Goal: Task Accomplishment & Management: Use online tool/utility

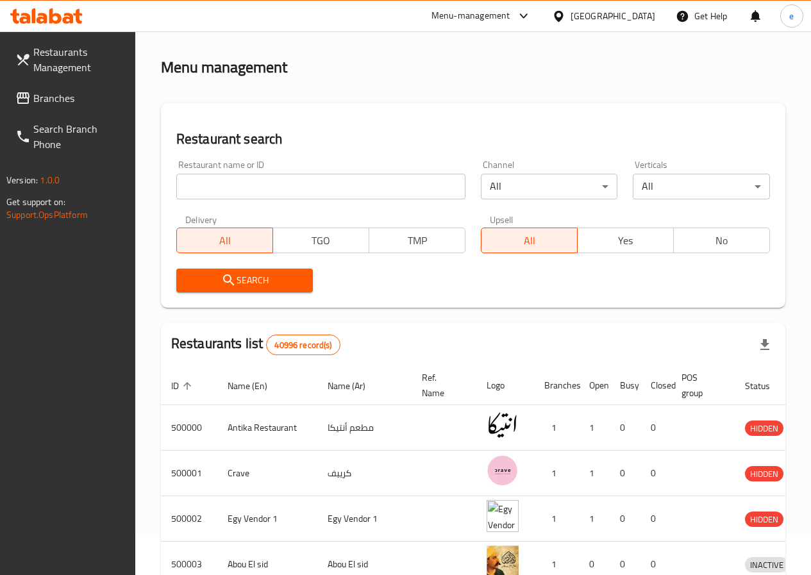
scroll to position [64, 0]
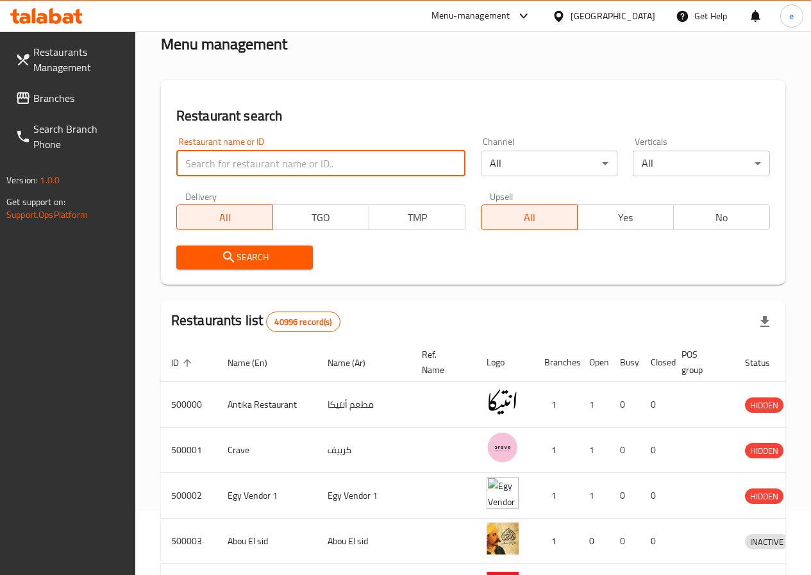
click at [230, 156] on input "search" at bounding box center [320, 164] width 289 height 26
click button "Search" at bounding box center [244, 258] width 137 height 24
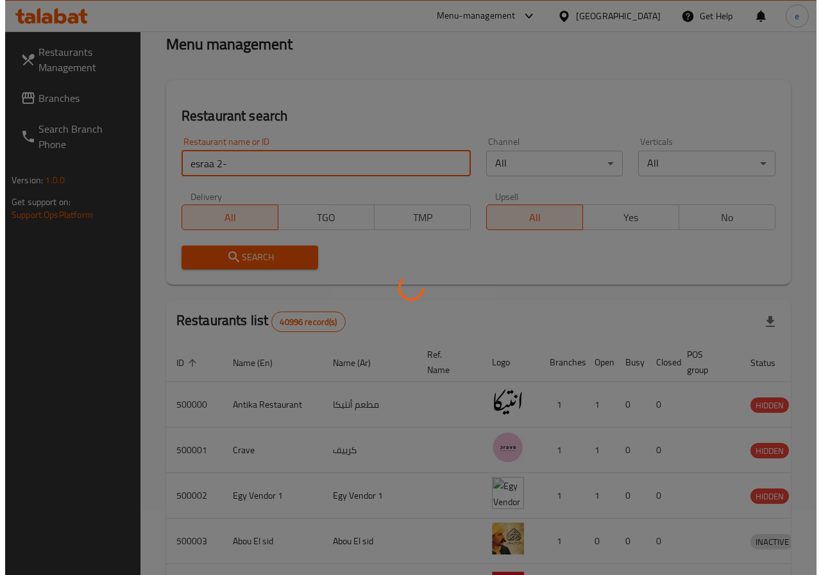
scroll to position [0, 0]
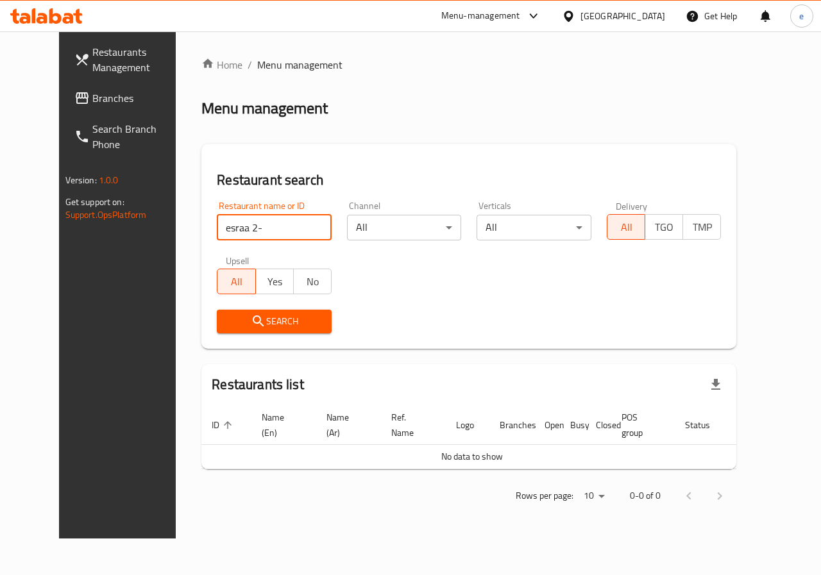
type input "esraa 2-9"
click at [304, 226] on input "esraa 2-9" at bounding box center [274, 228] width 115 height 26
click at [92, 62] on span "Restaurants Management" at bounding box center [139, 59] width 94 height 31
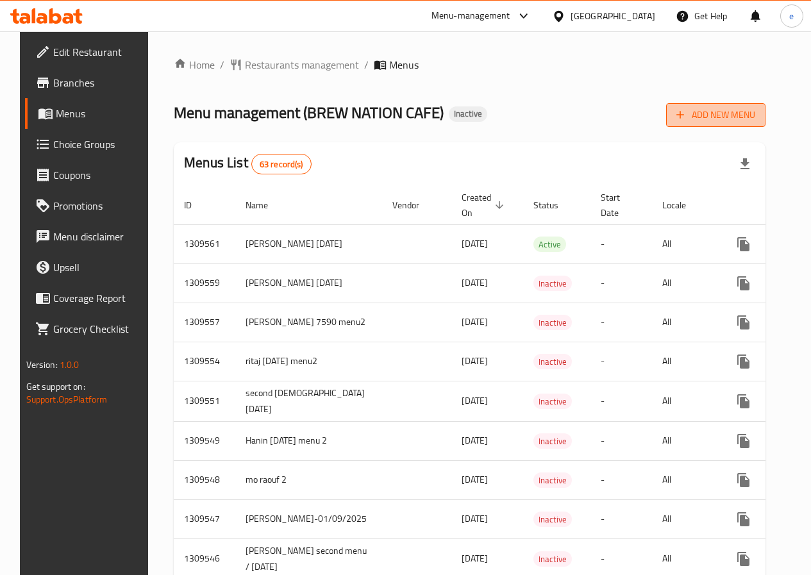
click at [744, 116] on span "Add New Menu" at bounding box center [715, 115] width 79 height 16
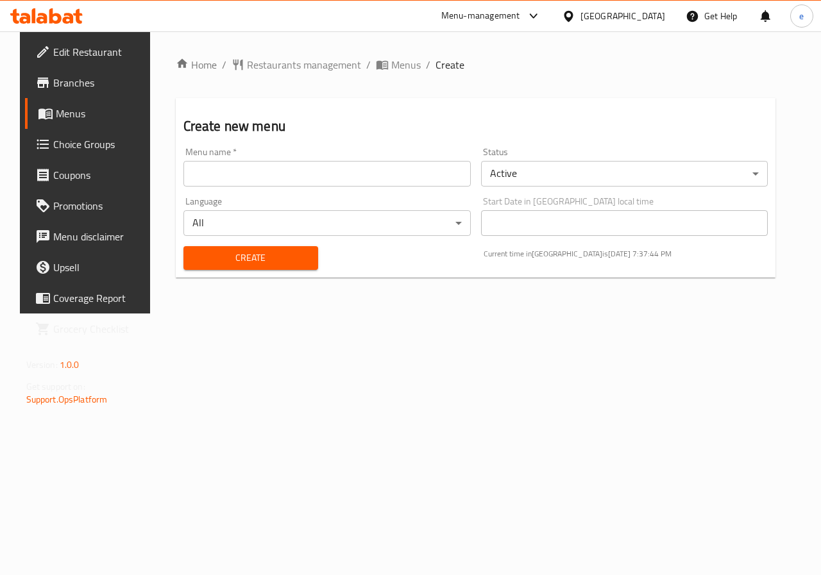
click at [267, 175] on input "text" at bounding box center [326, 174] width 287 height 26
type input "esraa 3_9"
click at [521, 174] on body "​ Menu-management [GEOGRAPHIC_DATA] Get Help e Edit Restaurant Branches Menus C…" at bounding box center [410, 303] width 821 height 544
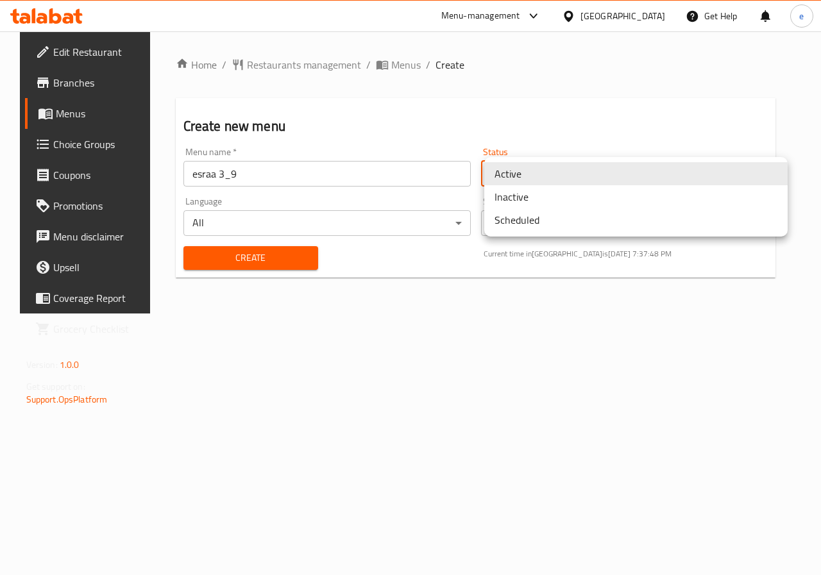
click at [556, 196] on li "Inactive" at bounding box center [635, 196] width 303 height 23
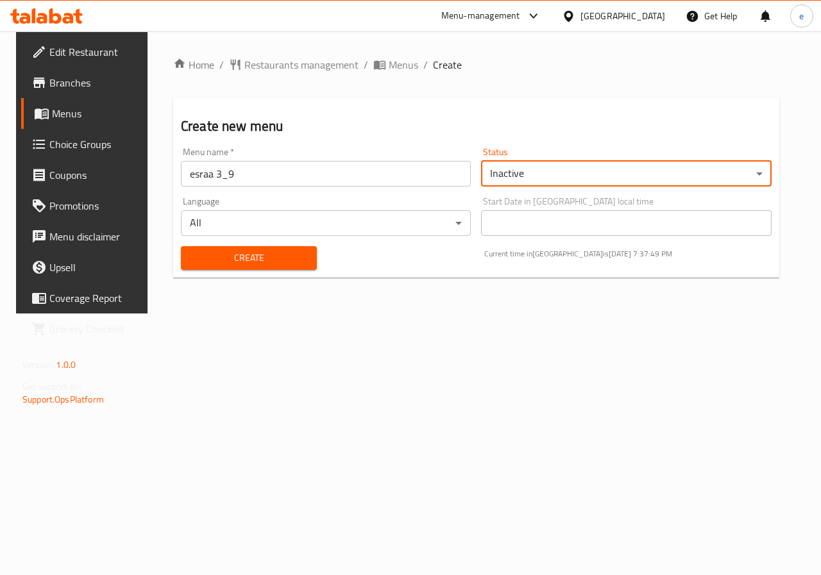
click at [295, 256] on span "Create" at bounding box center [248, 258] width 115 height 16
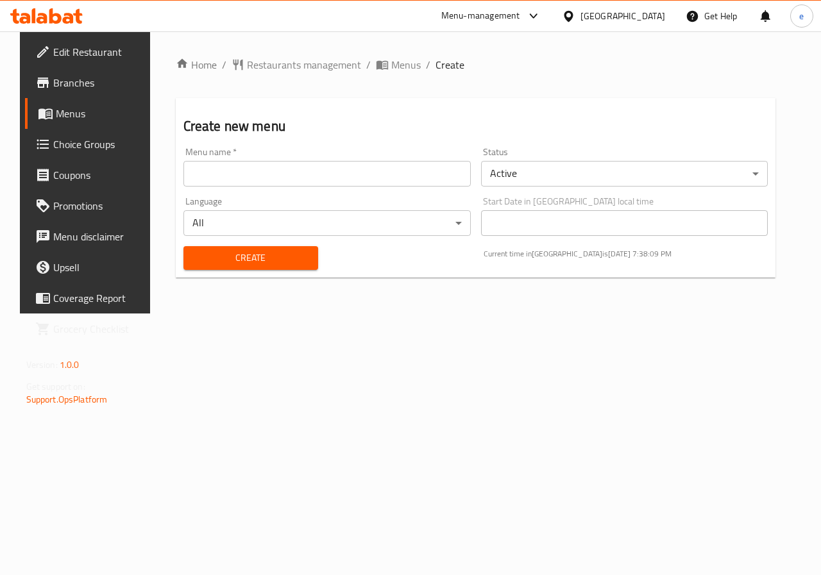
click at [56, 119] on span "Menus" at bounding box center [101, 113] width 91 height 15
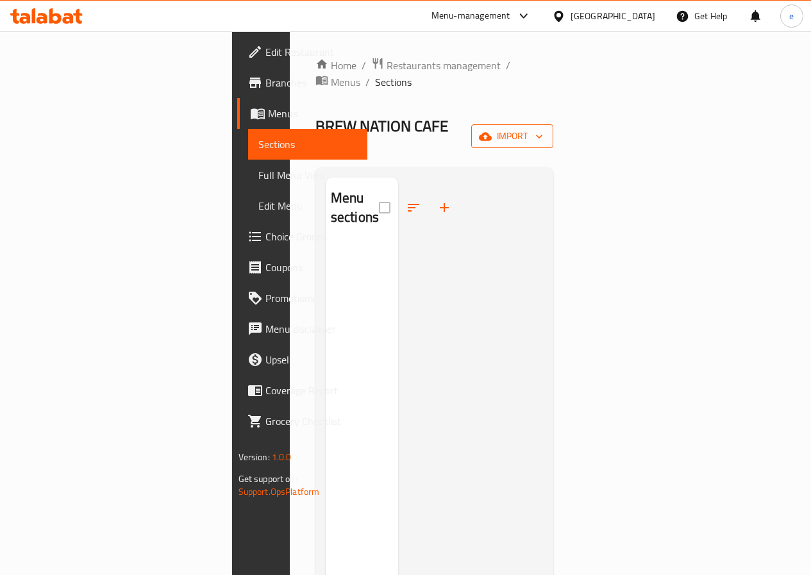
click at [492, 132] on icon "button" at bounding box center [485, 136] width 13 height 8
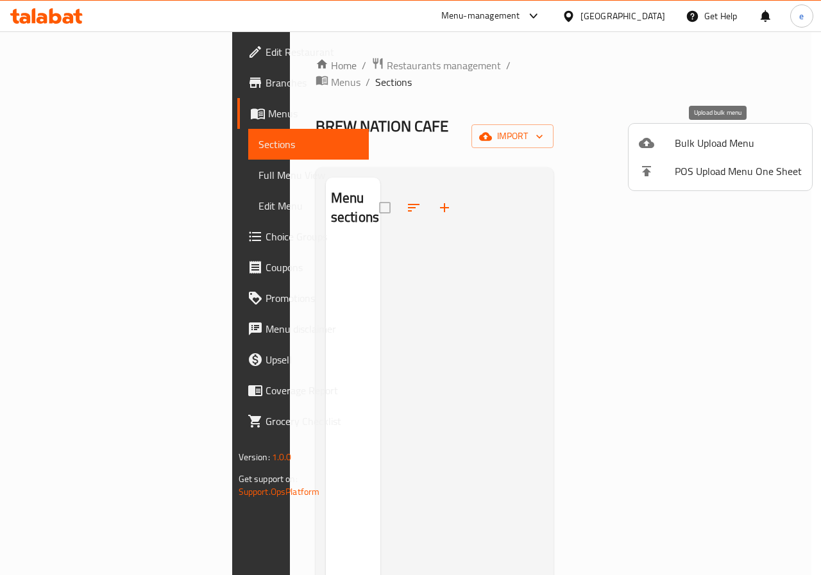
click at [731, 145] on span "Bulk Upload Menu" at bounding box center [737, 142] width 127 height 15
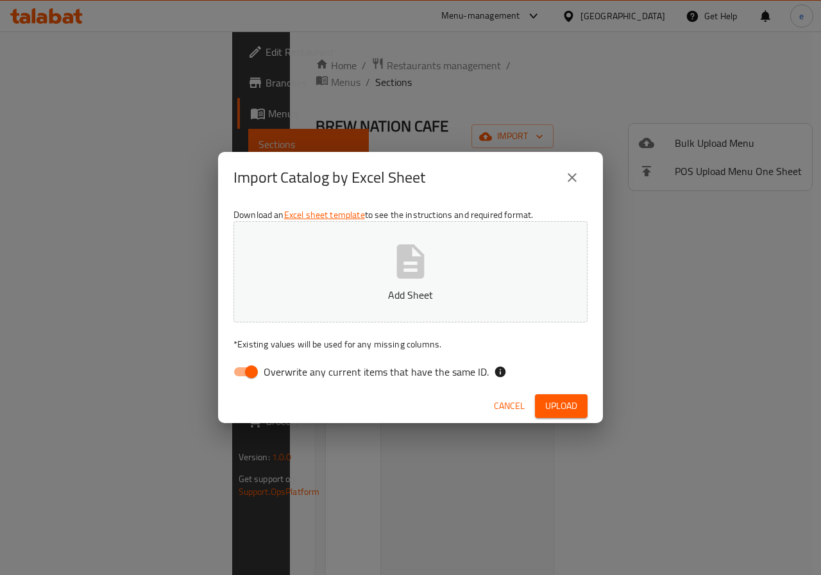
click at [430, 283] on button "Add Sheet" at bounding box center [410, 271] width 354 height 101
click at [517, 408] on span "Cancel" at bounding box center [509, 406] width 31 height 16
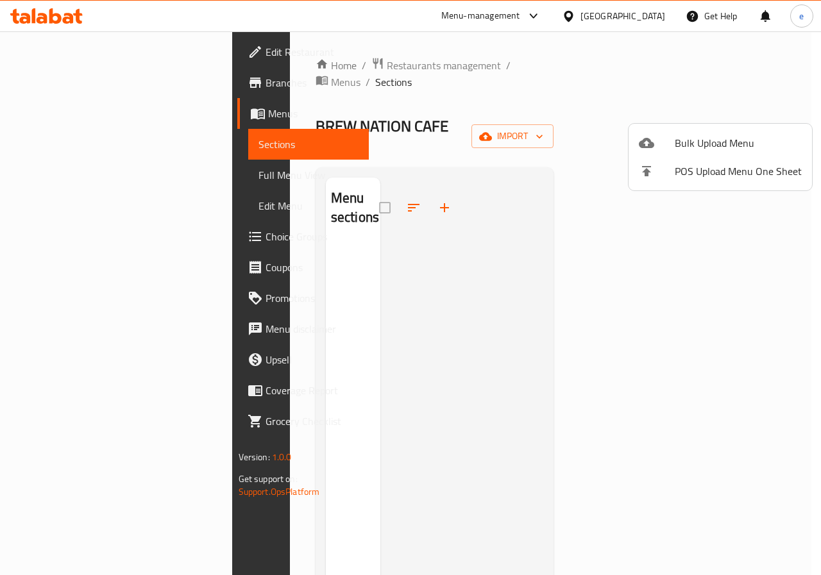
click at [738, 132] on li "Bulk Upload Menu" at bounding box center [719, 143] width 183 height 28
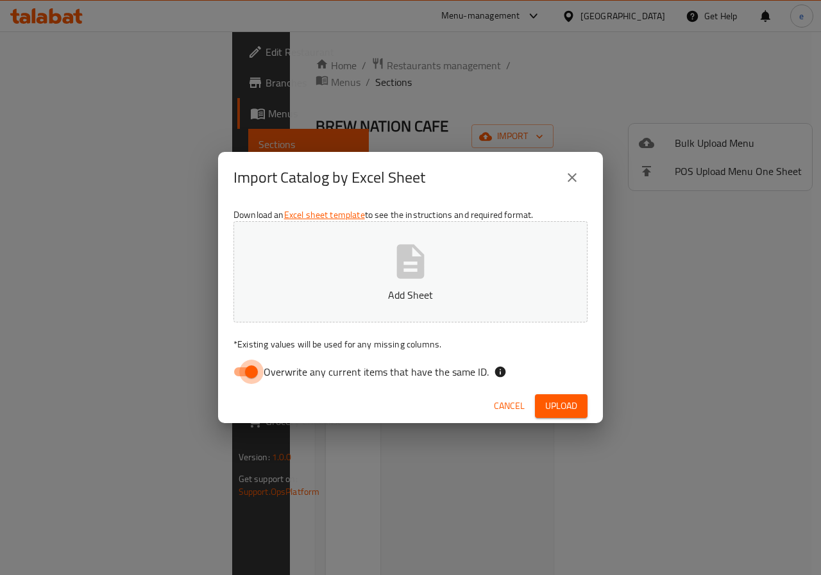
click at [250, 381] on input "Overwrite any current items that have the same ID." at bounding box center [251, 372] width 73 height 24
checkbox input "false"
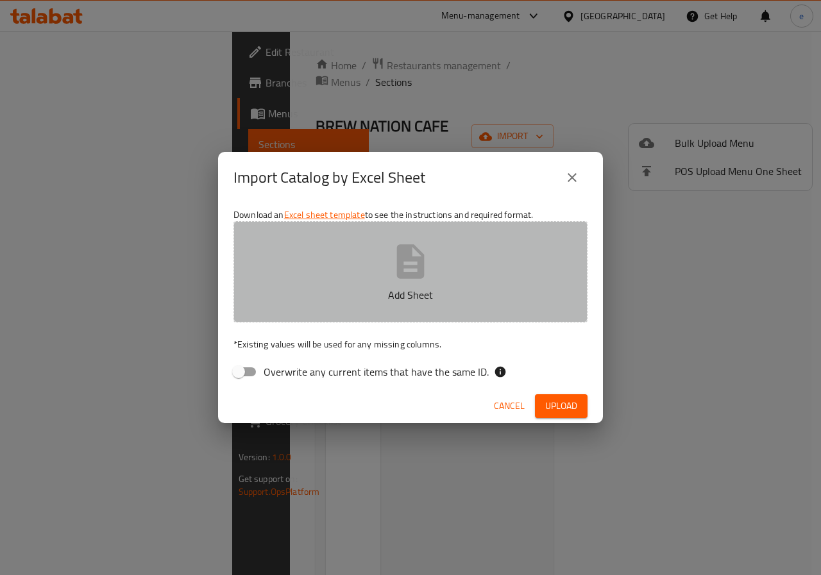
click at [390, 256] on icon "button" at bounding box center [410, 261] width 41 height 41
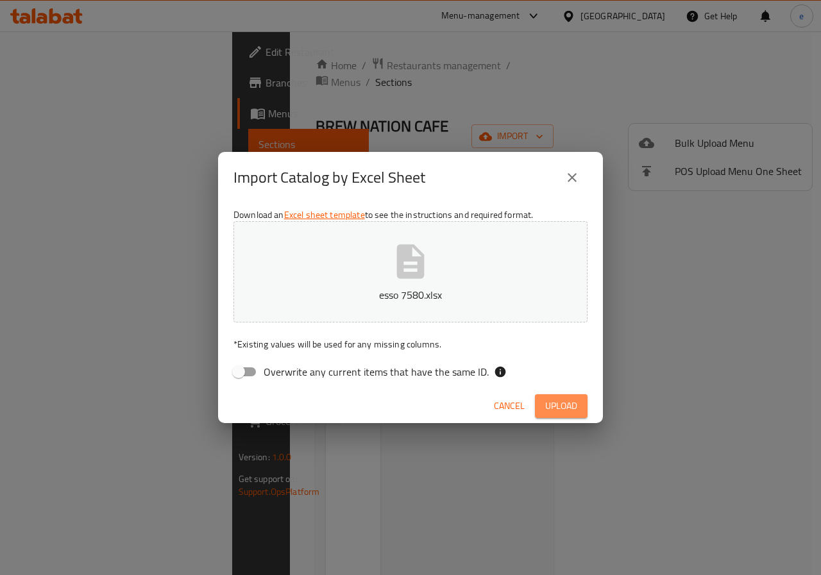
click at [558, 406] on span "Upload" at bounding box center [561, 406] width 32 height 16
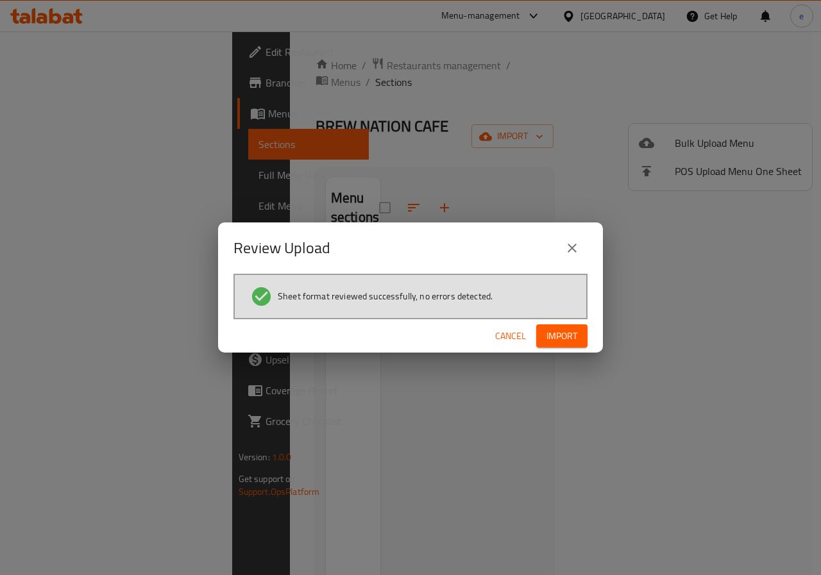
click at [568, 339] on span "Import" at bounding box center [561, 336] width 31 height 16
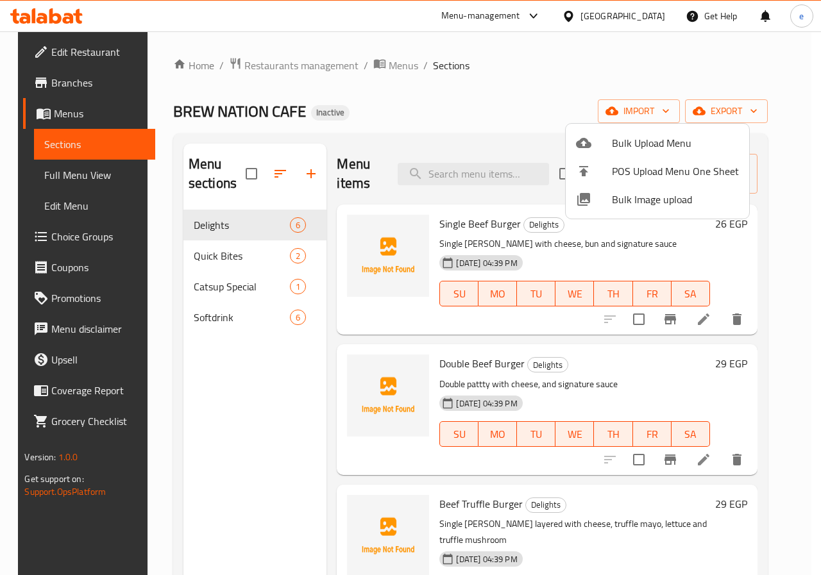
drag, startPoint x: 771, startPoint y: 249, endPoint x: 767, endPoint y: 347, distance: 98.8
click at [767, 347] on div at bounding box center [410, 287] width 821 height 575
